Goal: Find specific page/section: Find specific page/section

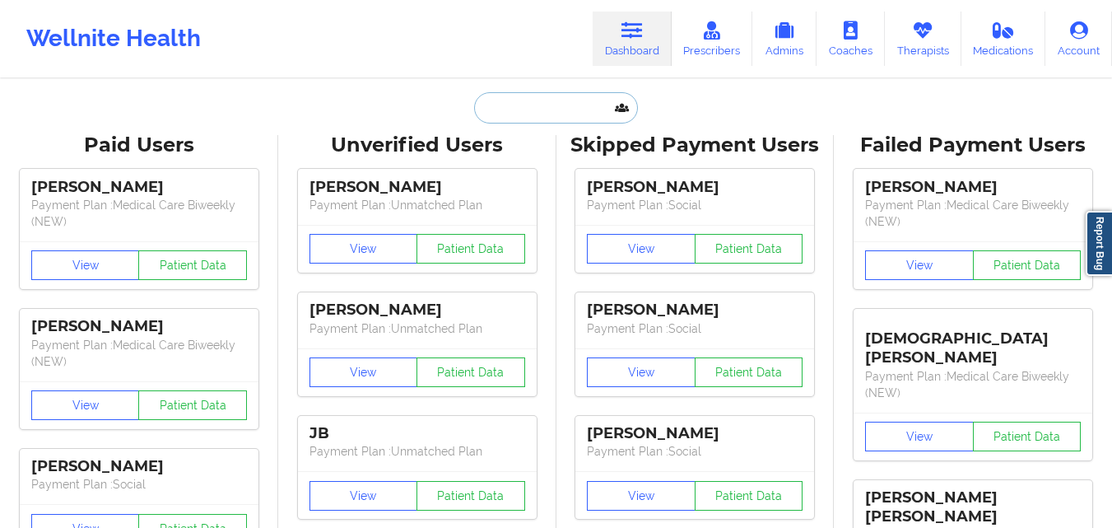
click at [576, 96] on input "text" at bounding box center [555, 107] width 163 height 31
paste input "[PERSON_NAME]"
type input "Heather Olenik"
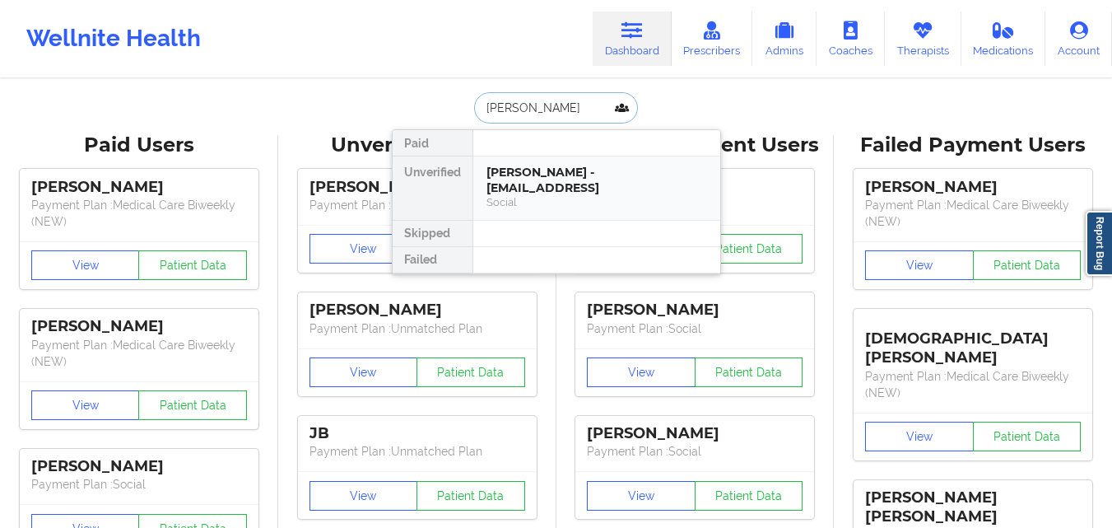
click at [556, 172] on div "Heather Olenik - heathero2669@yaho.ocm" at bounding box center [596, 180] width 221 height 30
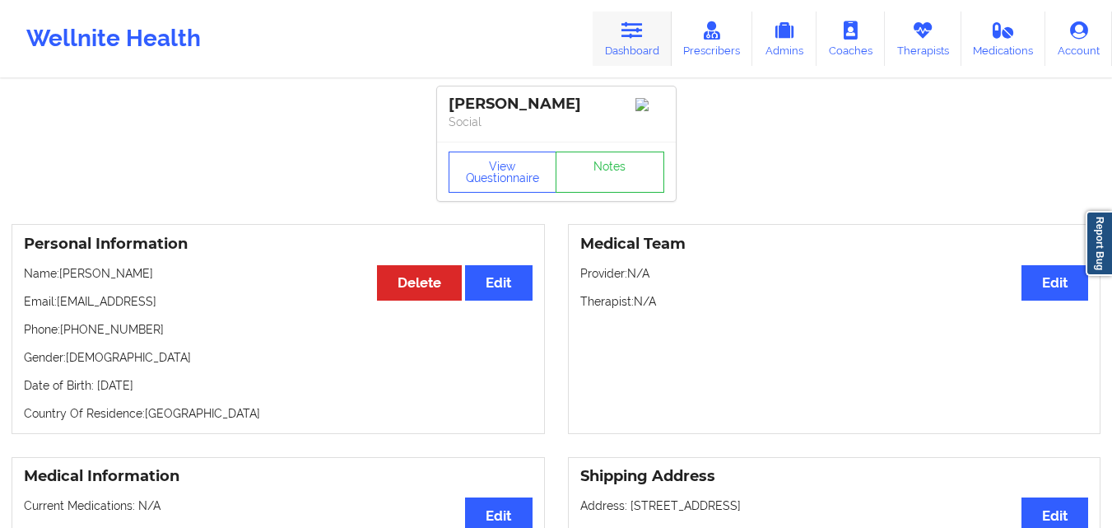
click at [613, 43] on link "Dashboard" at bounding box center [632, 39] width 79 height 54
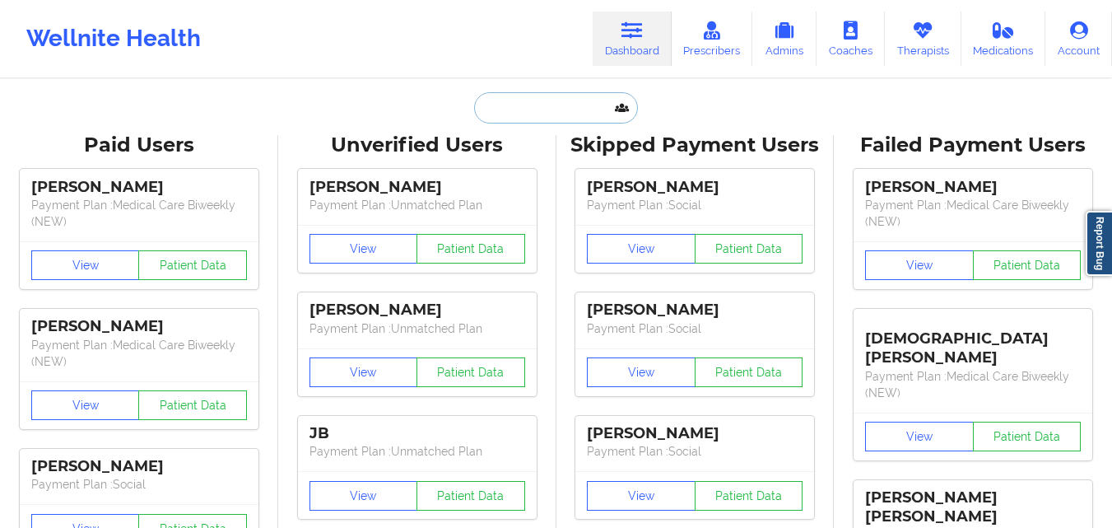
click at [537, 100] on input "text" at bounding box center [555, 107] width 163 height 31
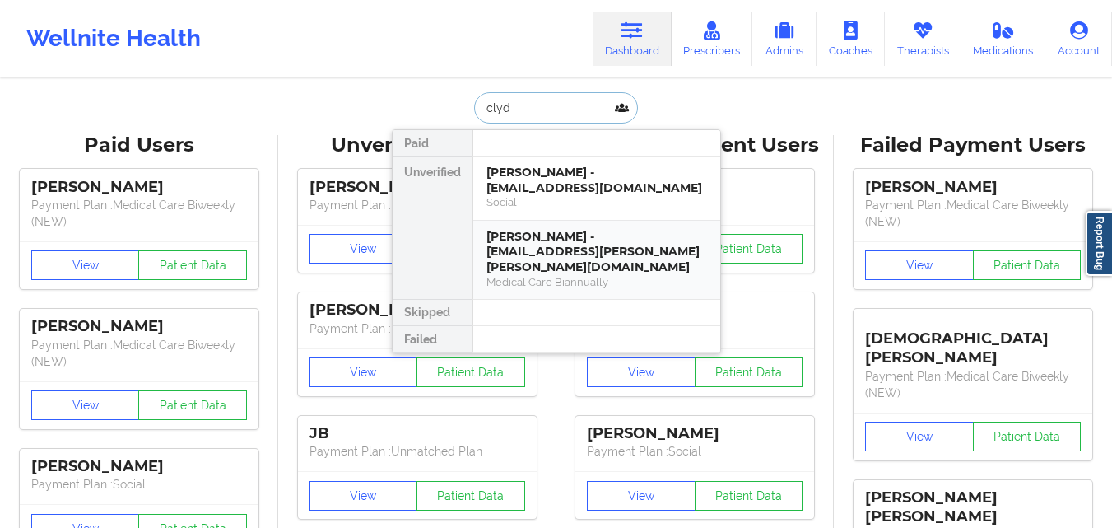
type input "clyde"
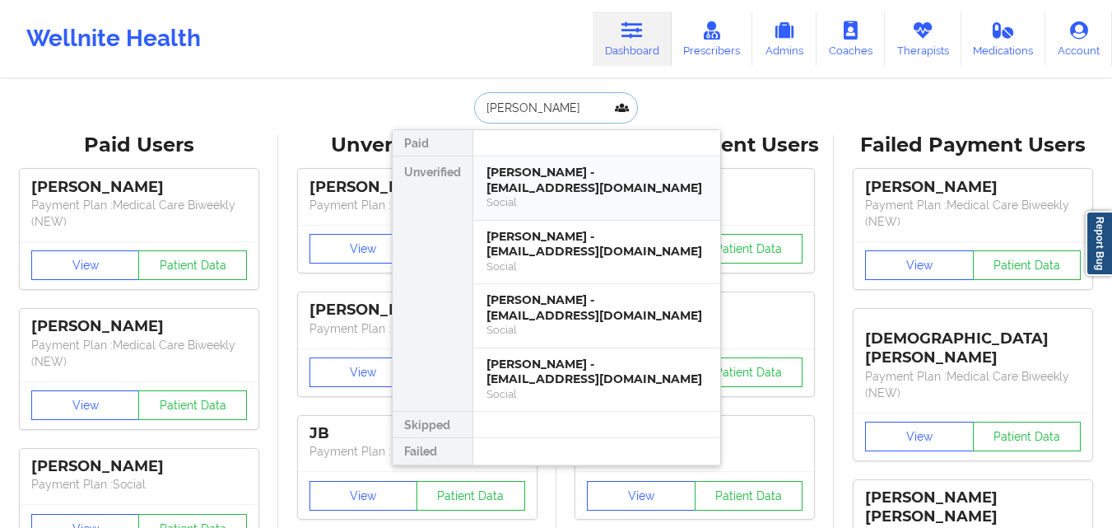
click at [608, 178] on div "James C Clyde - codyclyde5@gmail.com" at bounding box center [596, 180] width 221 height 30
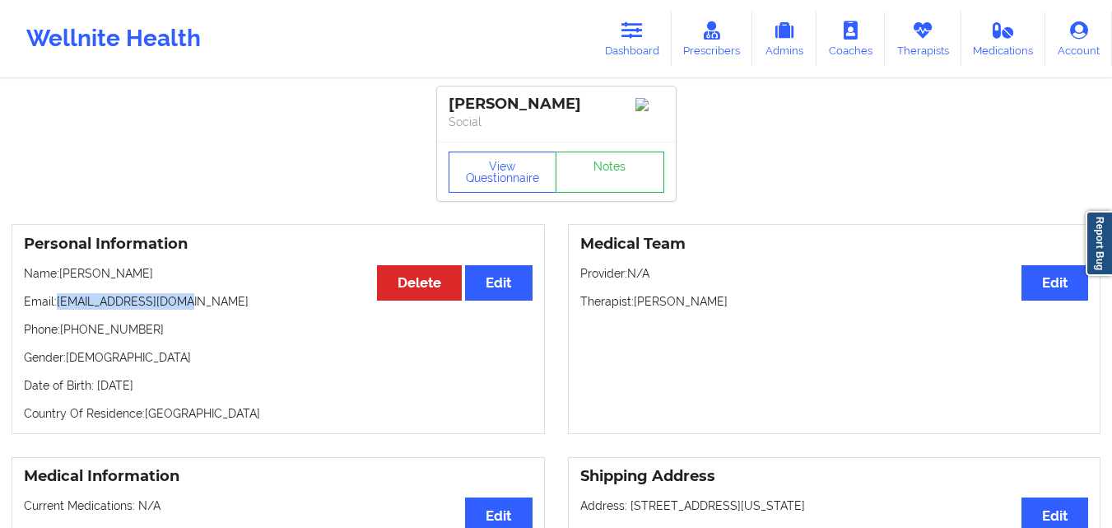
drag, startPoint x: 58, startPoint y: 309, endPoint x: 205, endPoint y: 311, distance: 147.3
click at [205, 309] on p "Email: codyclyde5@gmail.com" at bounding box center [278, 301] width 509 height 16
copy p "codyclyde5@gmail.com"
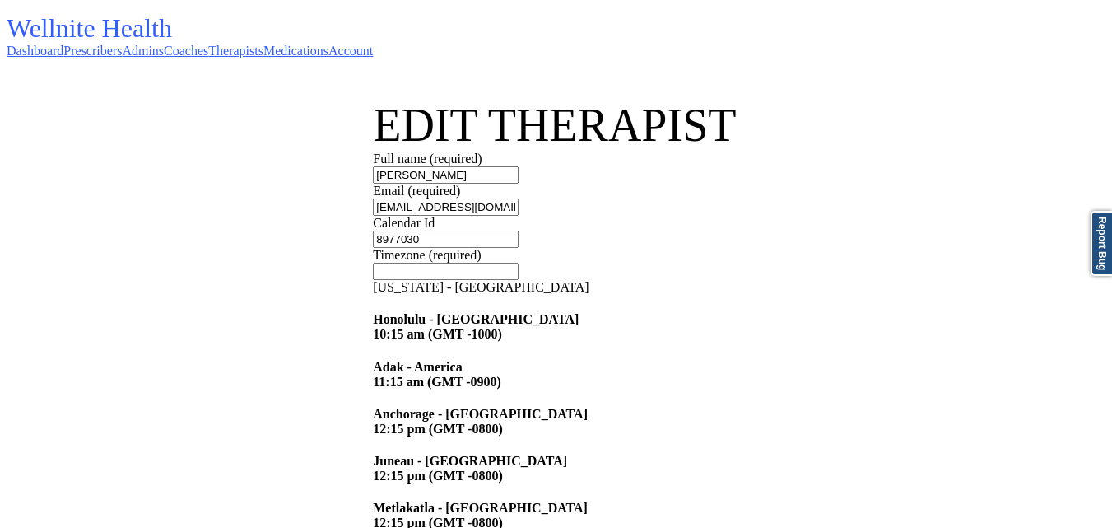
click at [263, 44] on link "Therapists" at bounding box center [235, 51] width 55 height 14
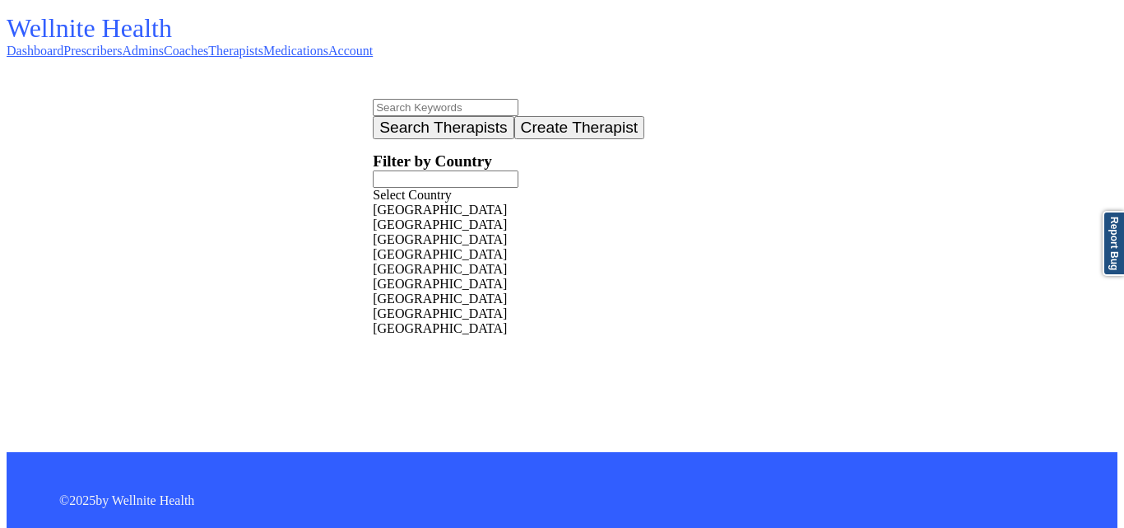
click at [373, 116] on input "text" at bounding box center [446, 107] width 146 height 17
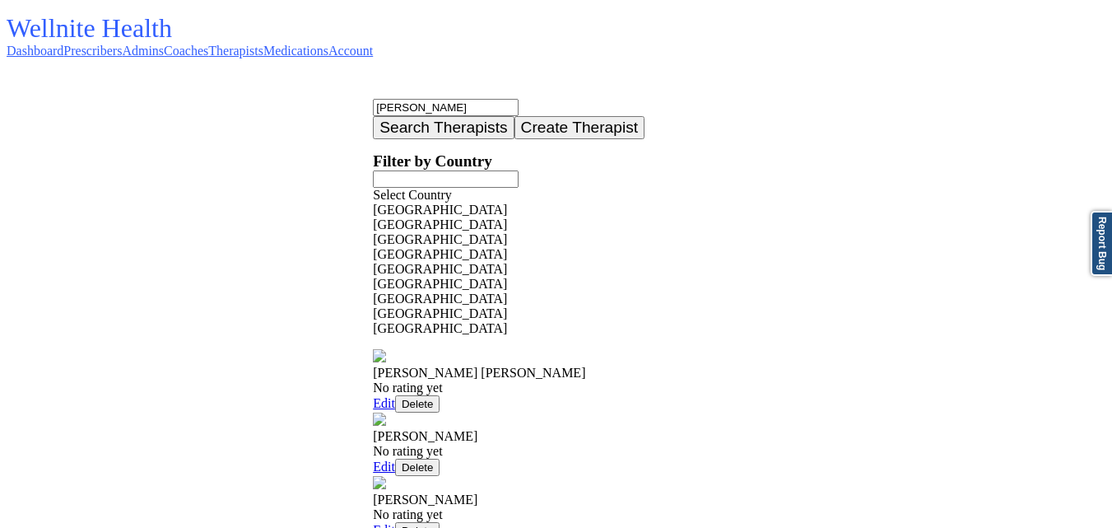
type input "[PERSON_NAME]"
click at [427, 128] on button "Search Therapists" at bounding box center [443, 127] width 141 height 23
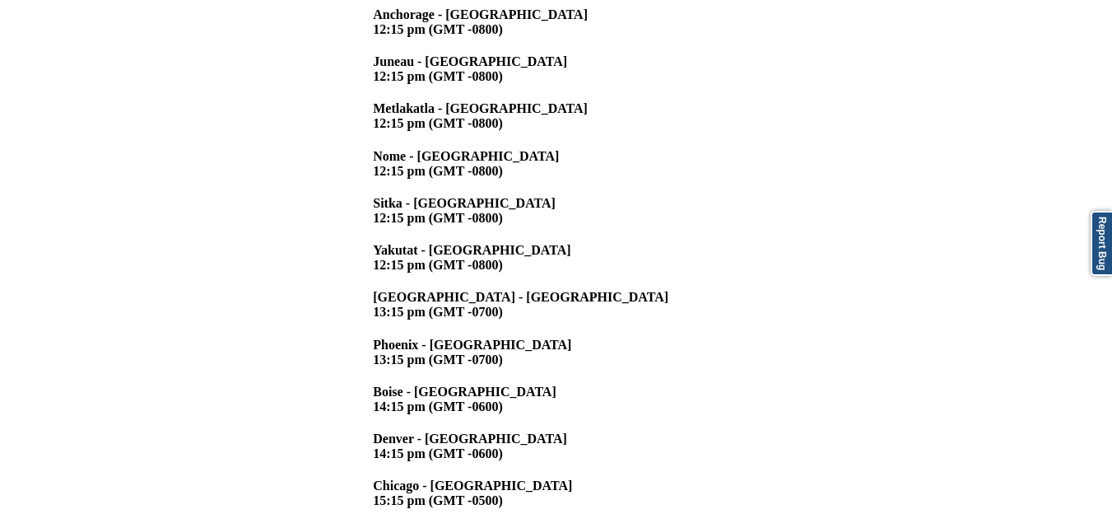
scroll to position [432, 0]
